Goal: Task Accomplishment & Management: Complete application form

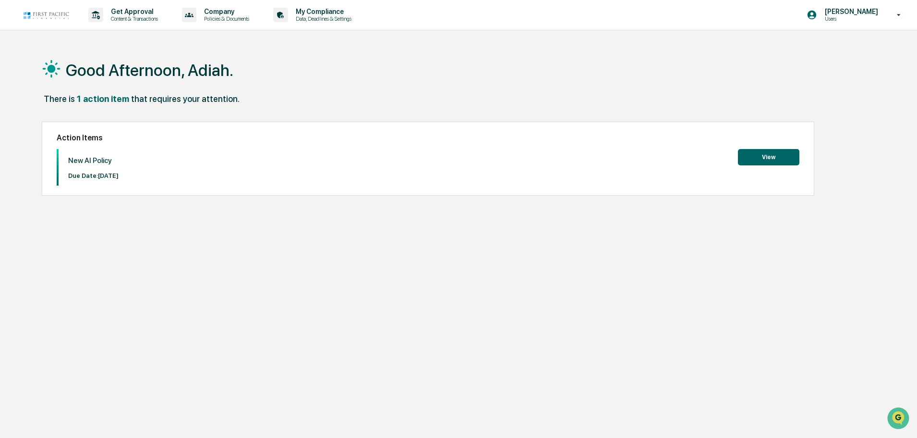
click at [770, 156] on button "View" at bounding box center [768, 157] width 61 height 16
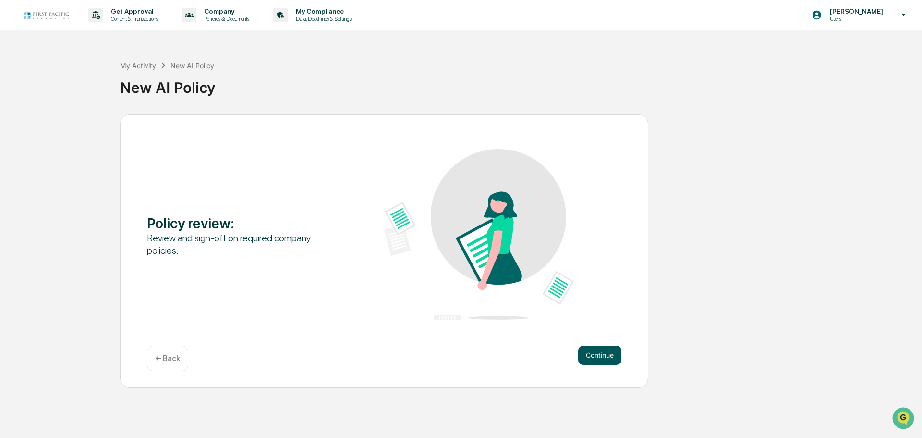
click at [587, 359] on button "Continue" at bounding box center [599, 354] width 43 height 19
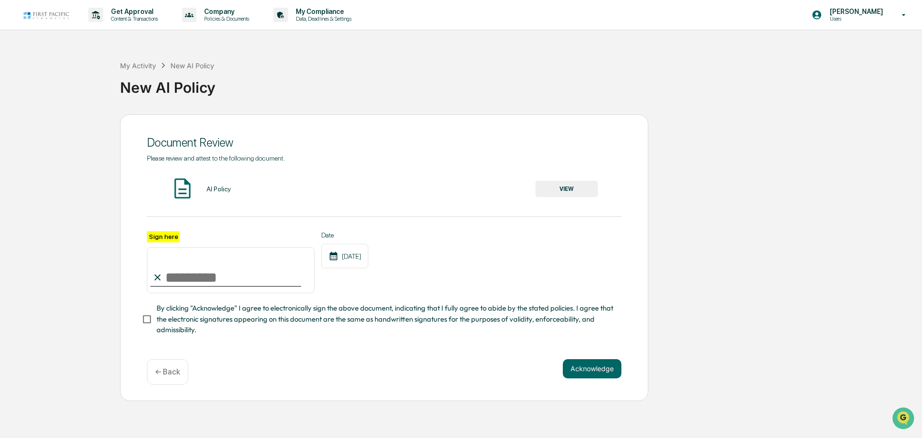
click at [165, 278] on input "Sign here" at bounding box center [231, 270] width 168 height 46
type input "**********"
click at [576, 187] on button "VIEW" at bounding box center [567, 189] width 62 height 16
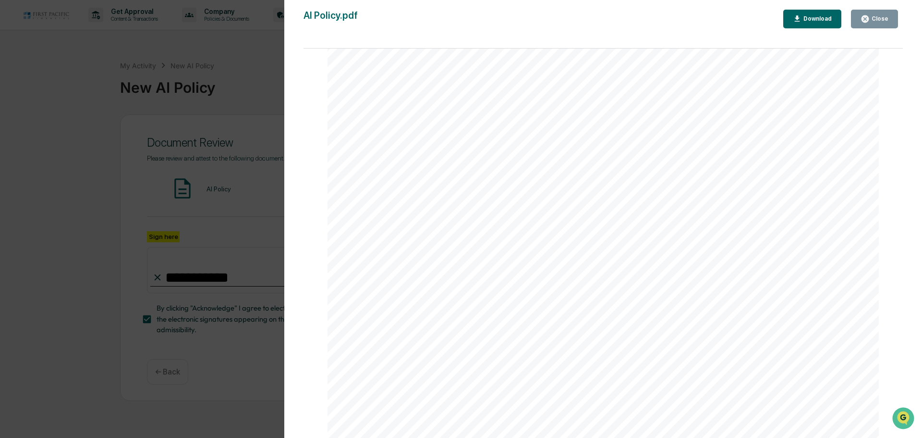
scroll to position [58, 0]
click at [882, 19] on div "Close" at bounding box center [879, 18] width 19 height 7
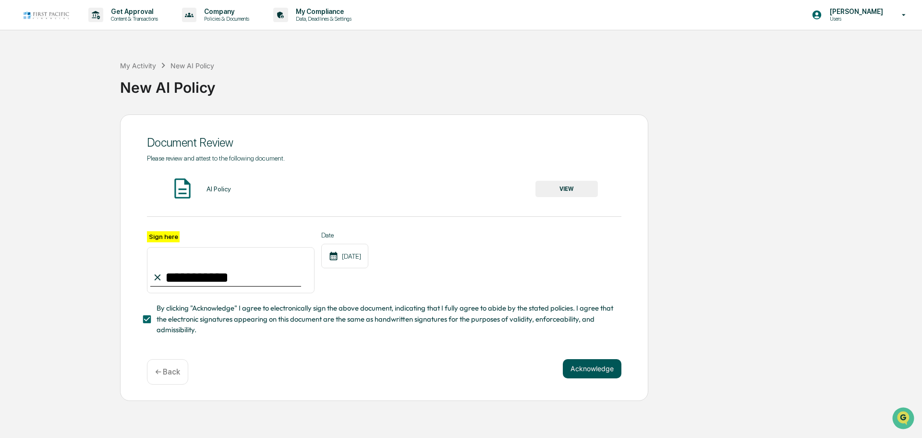
click at [585, 376] on button "Acknowledge" at bounding box center [592, 368] width 59 height 19
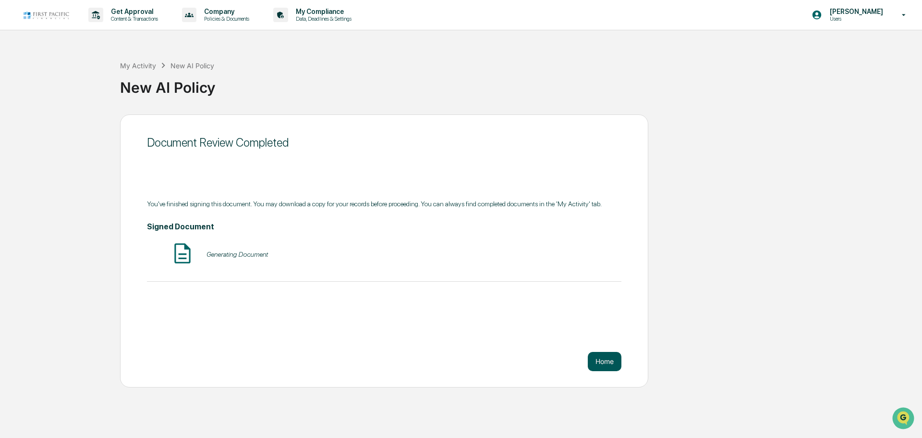
click at [597, 368] on button "Home" at bounding box center [605, 361] width 34 height 19
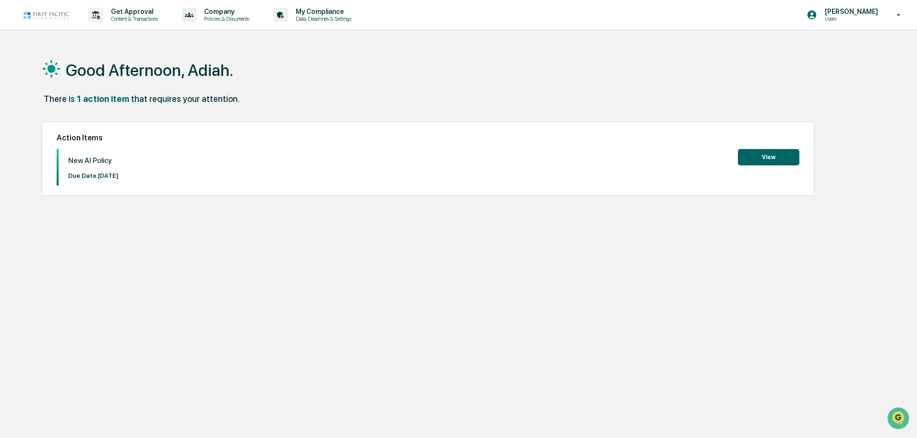
click at [760, 152] on button "View" at bounding box center [768, 157] width 61 height 16
